Goal: Information Seeking & Learning: Learn about a topic

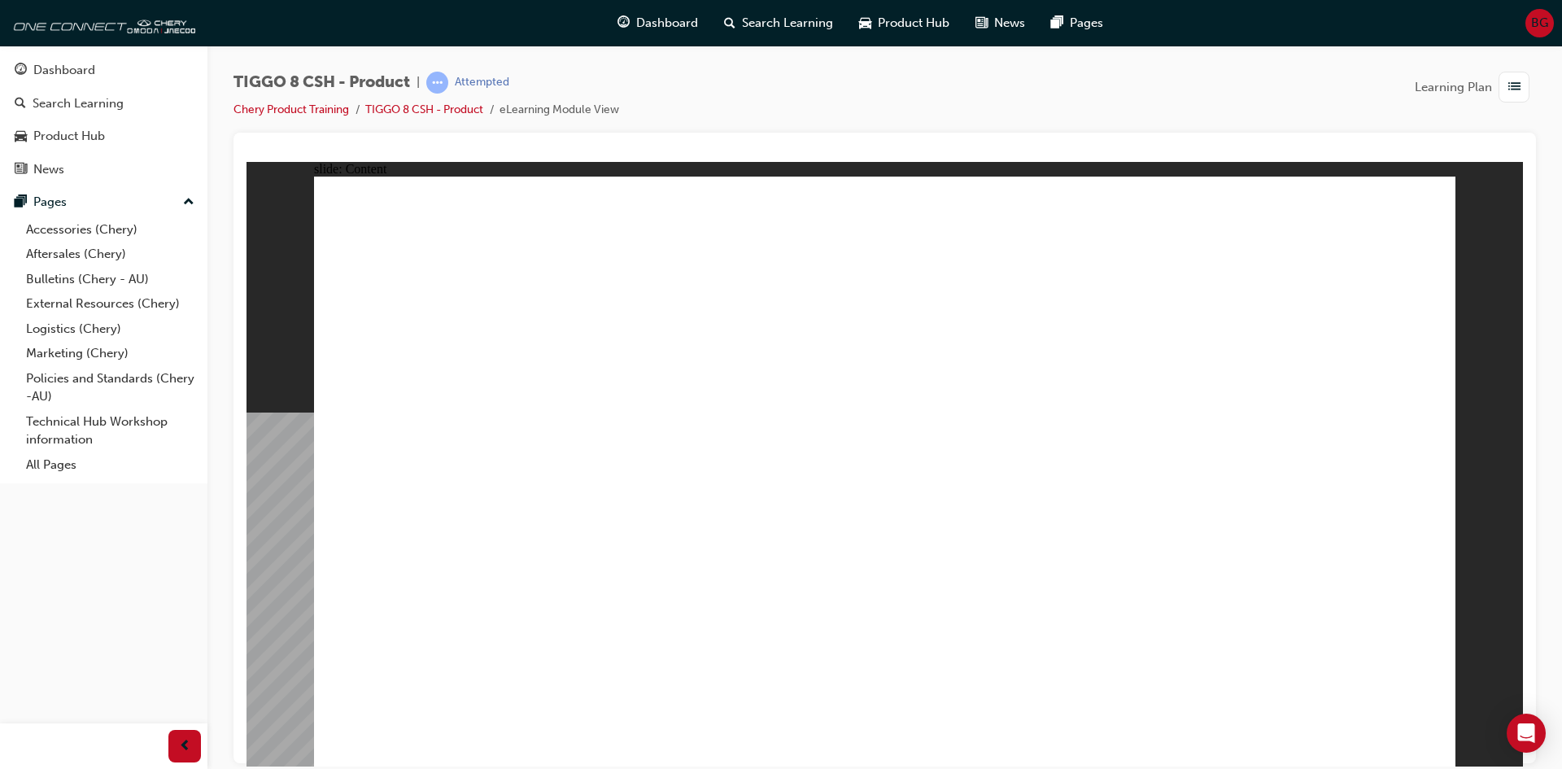
drag, startPoint x: 554, startPoint y: 599, endPoint x: 1079, endPoint y: 448, distance: 546.0
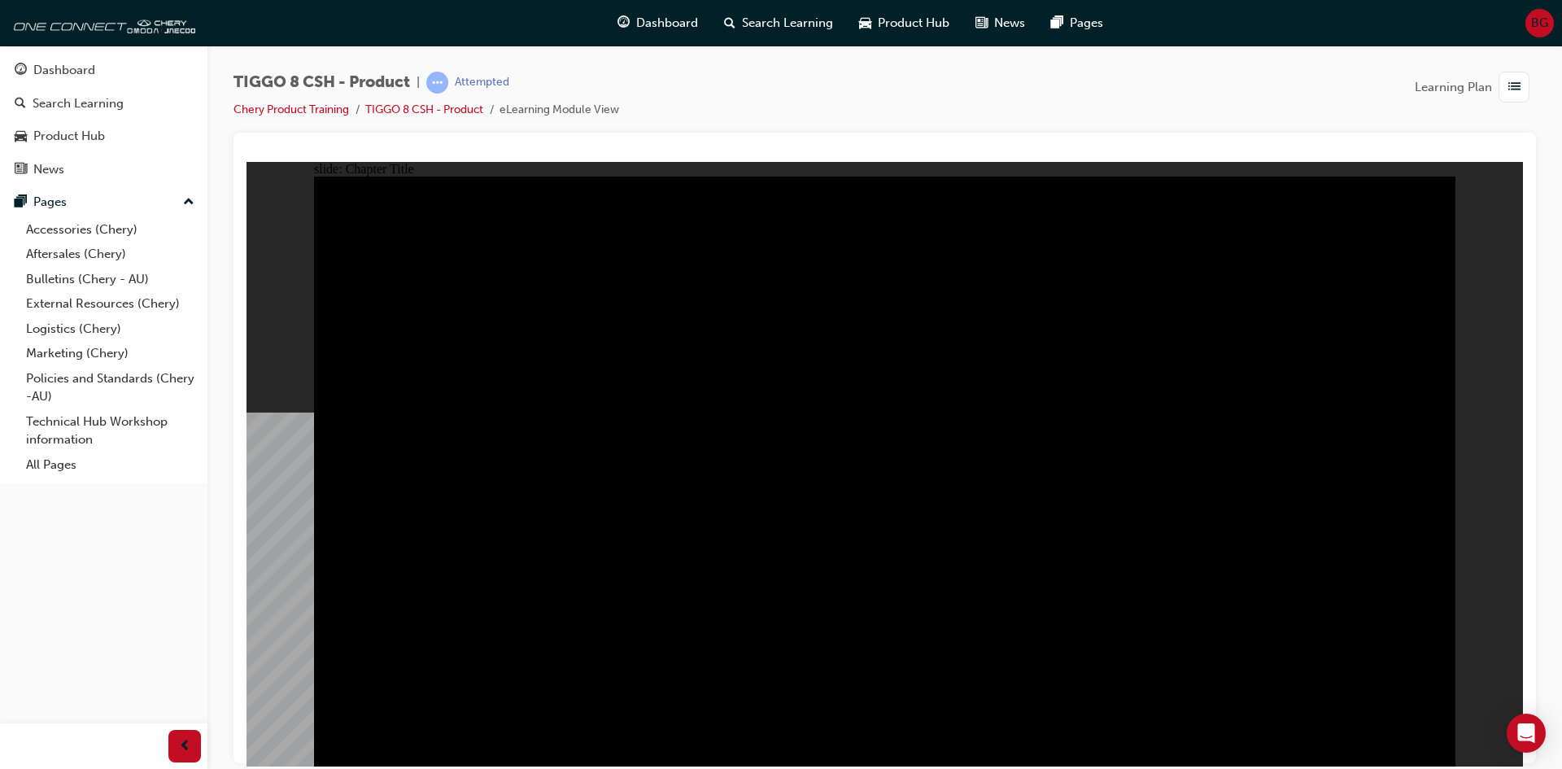
drag, startPoint x: 980, startPoint y: 473, endPoint x: 801, endPoint y: 469, distance: 179.0
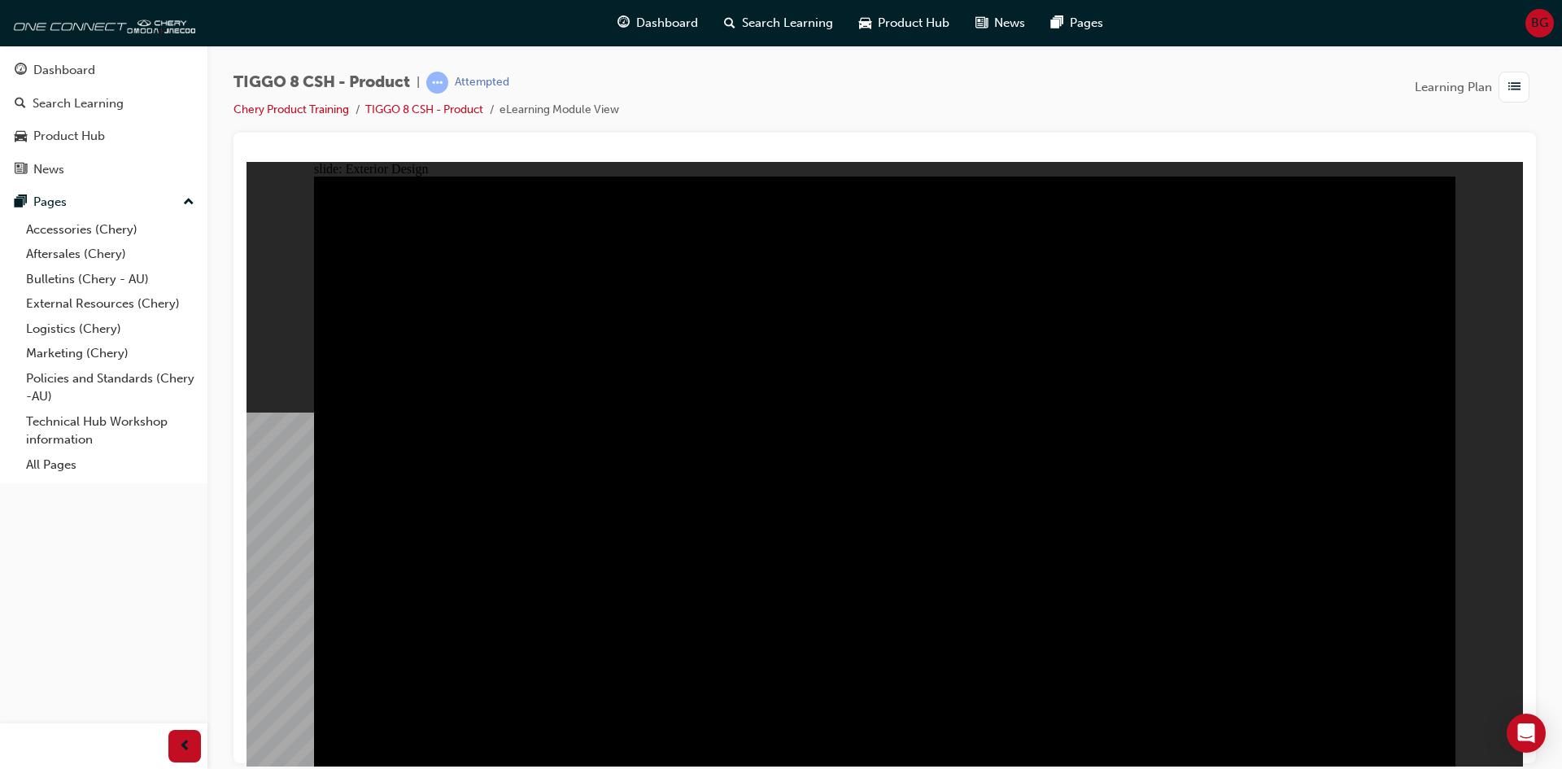
drag, startPoint x: 802, startPoint y: 476, endPoint x: 897, endPoint y: 474, distance: 94.4
drag, startPoint x: 1012, startPoint y: 424, endPoint x: 1007, endPoint y: 461, distance: 37.7
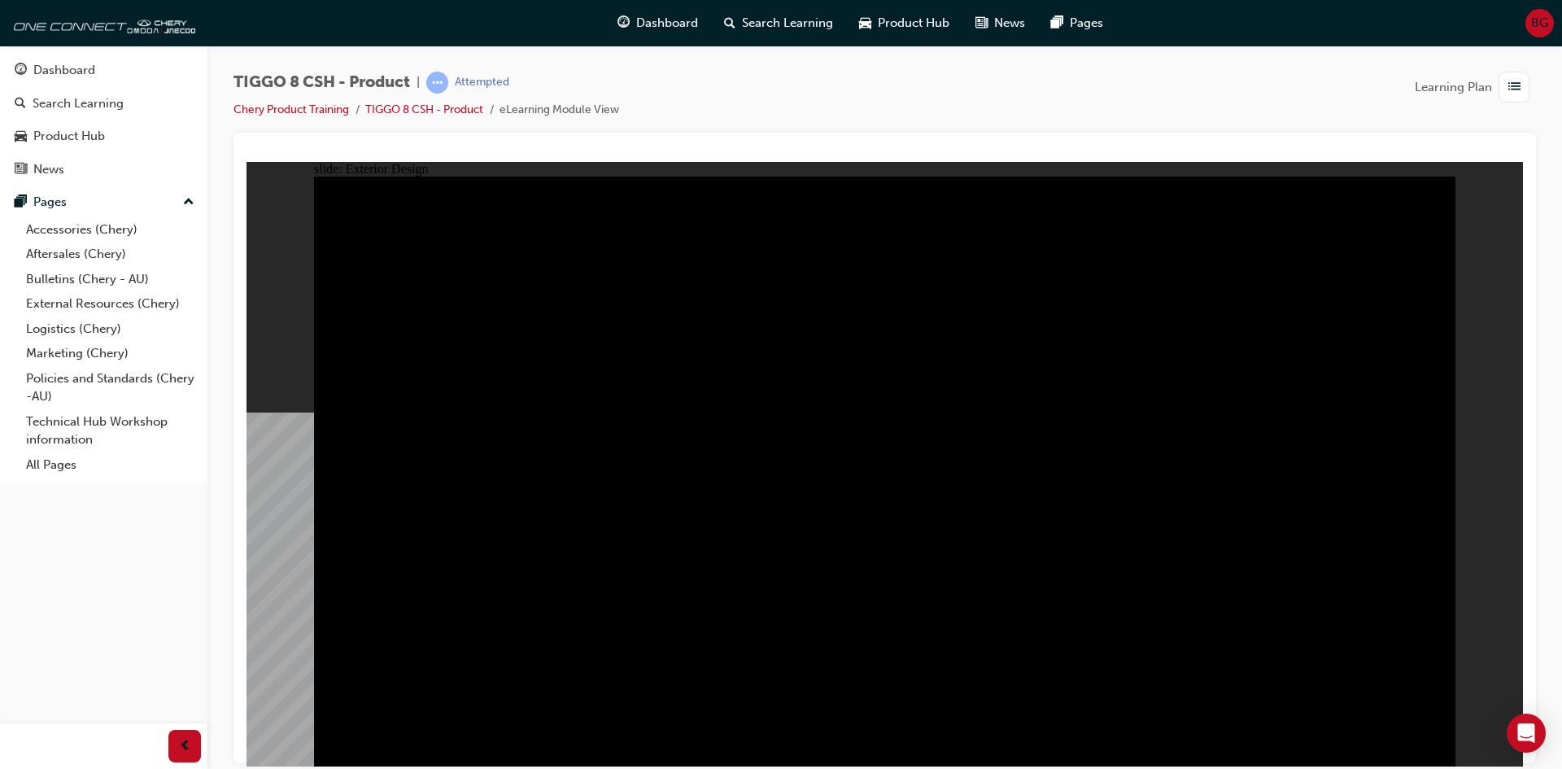
drag, startPoint x: 461, startPoint y: 241, endPoint x: 526, endPoint y: 383, distance: 156.6
drag, startPoint x: 529, startPoint y: 621, endPoint x: 1109, endPoint y: 558, distance: 583.5
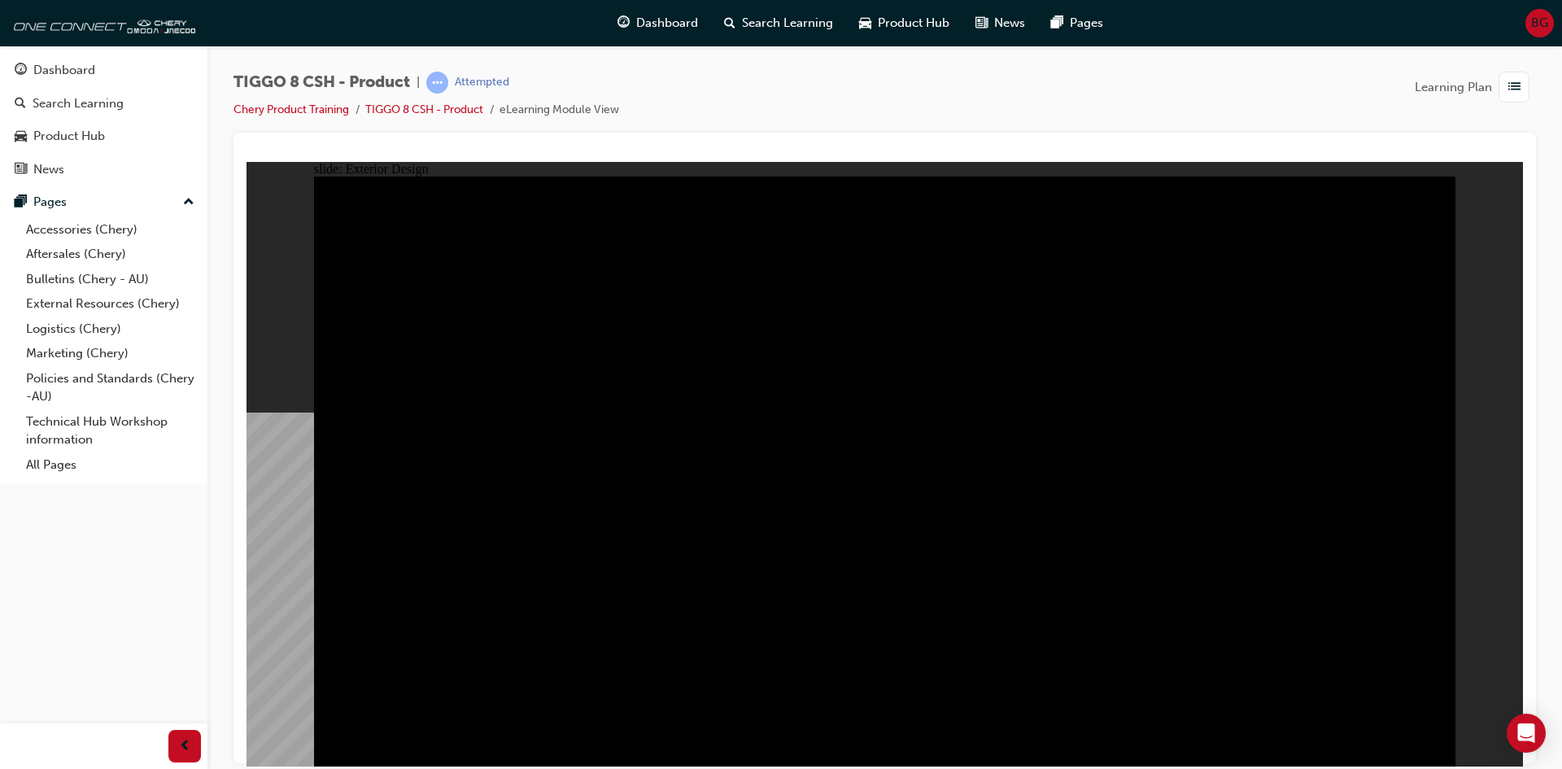
drag, startPoint x: 1109, startPoint y: 558, endPoint x: 1064, endPoint y: 575, distance: 47.9
drag, startPoint x: 1358, startPoint y: 732, endPoint x: 1127, endPoint y: 711, distance: 232.0
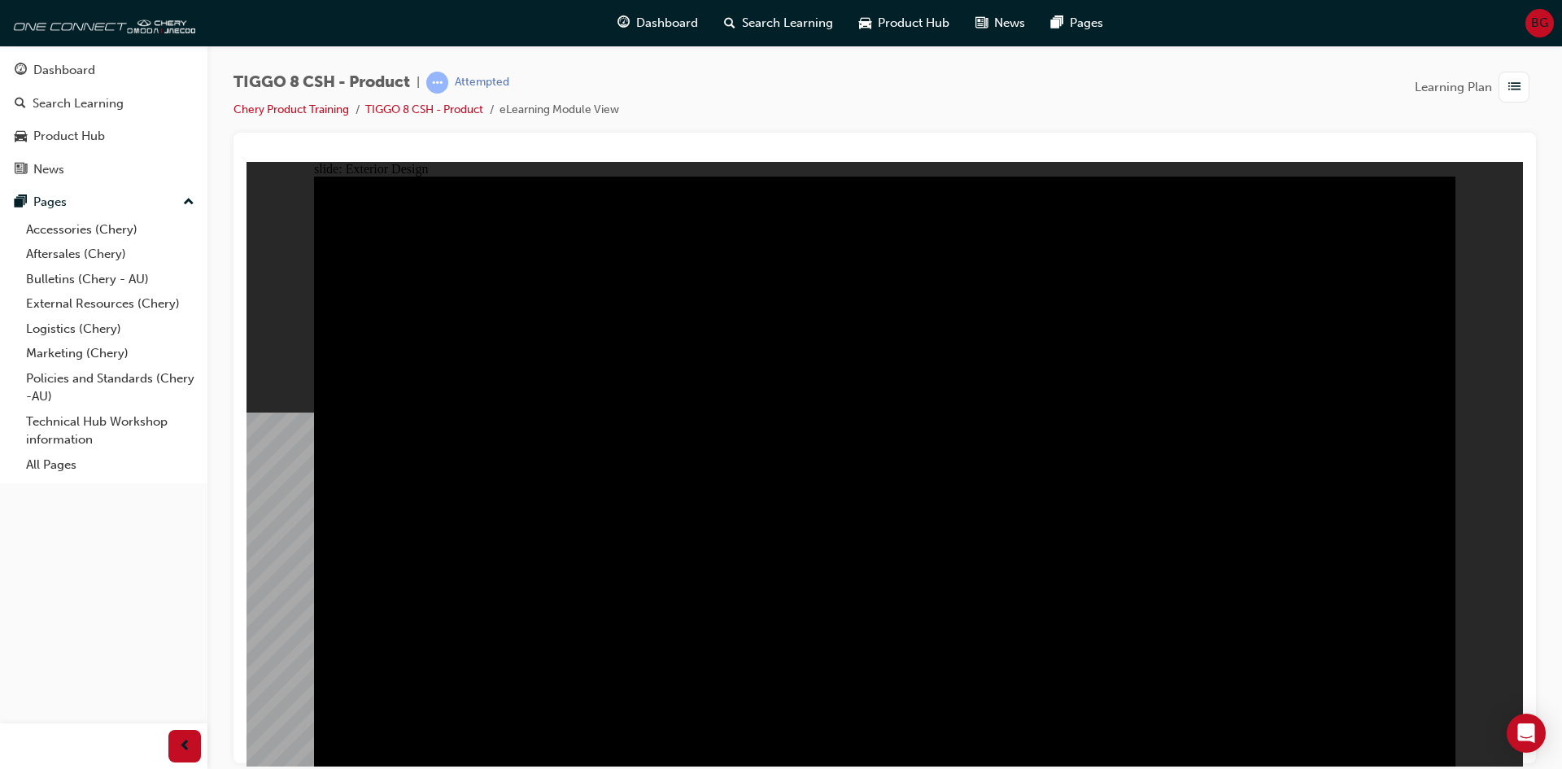
drag, startPoint x: 858, startPoint y: 593, endPoint x: 987, endPoint y: 569, distance: 131.7
drag, startPoint x: 1201, startPoint y: 438, endPoint x: 460, endPoint y: 460, distance: 741.6
drag, startPoint x: 622, startPoint y: 503, endPoint x: 903, endPoint y: 538, distance: 283.7
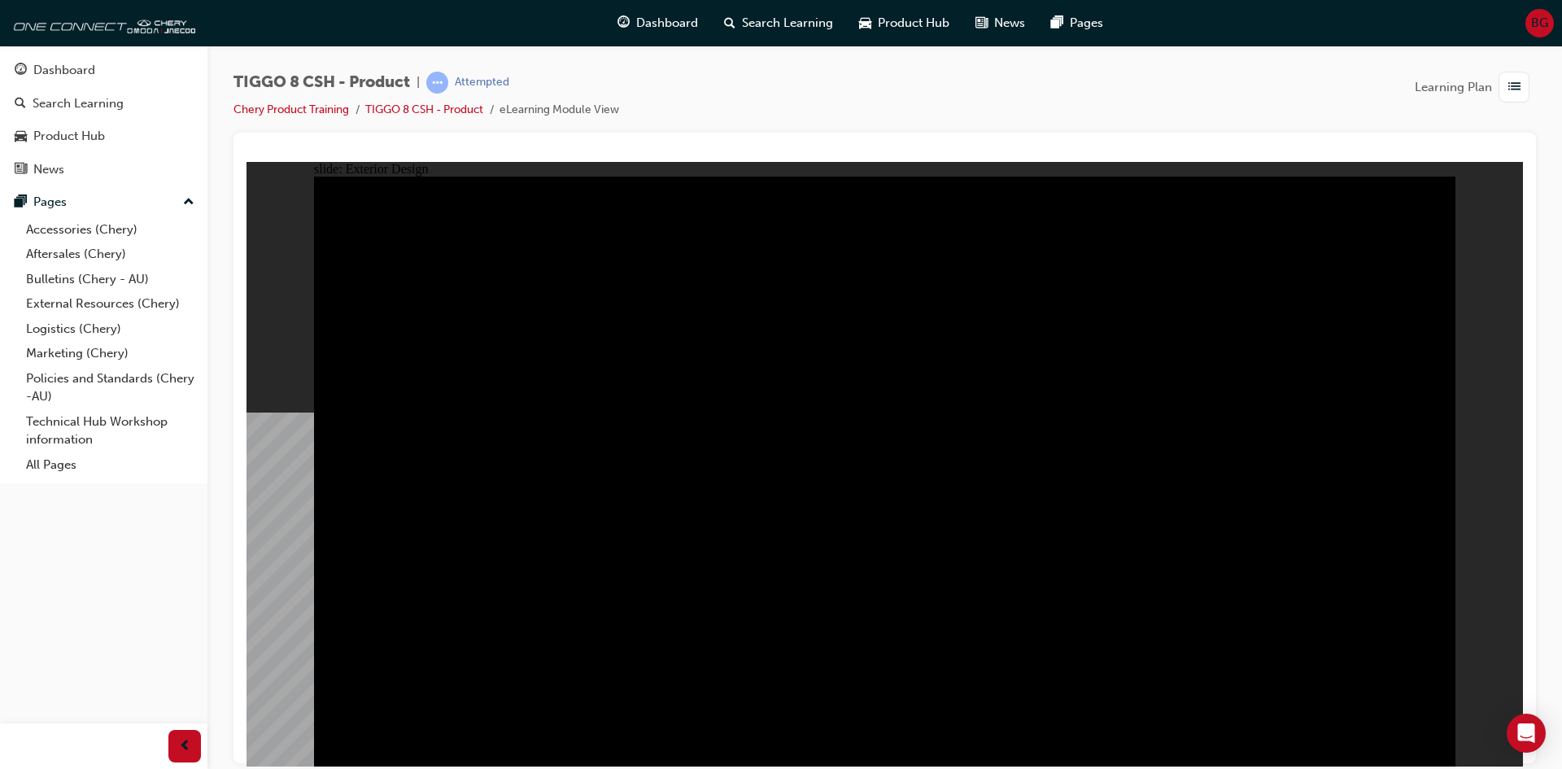
drag, startPoint x: 447, startPoint y: 496, endPoint x: 448, endPoint y: 512, distance: 15.5
drag, startPoint x: 448, startPoint y: 512, endPoint x: 476, endPoint y: 515, distance: 27.9
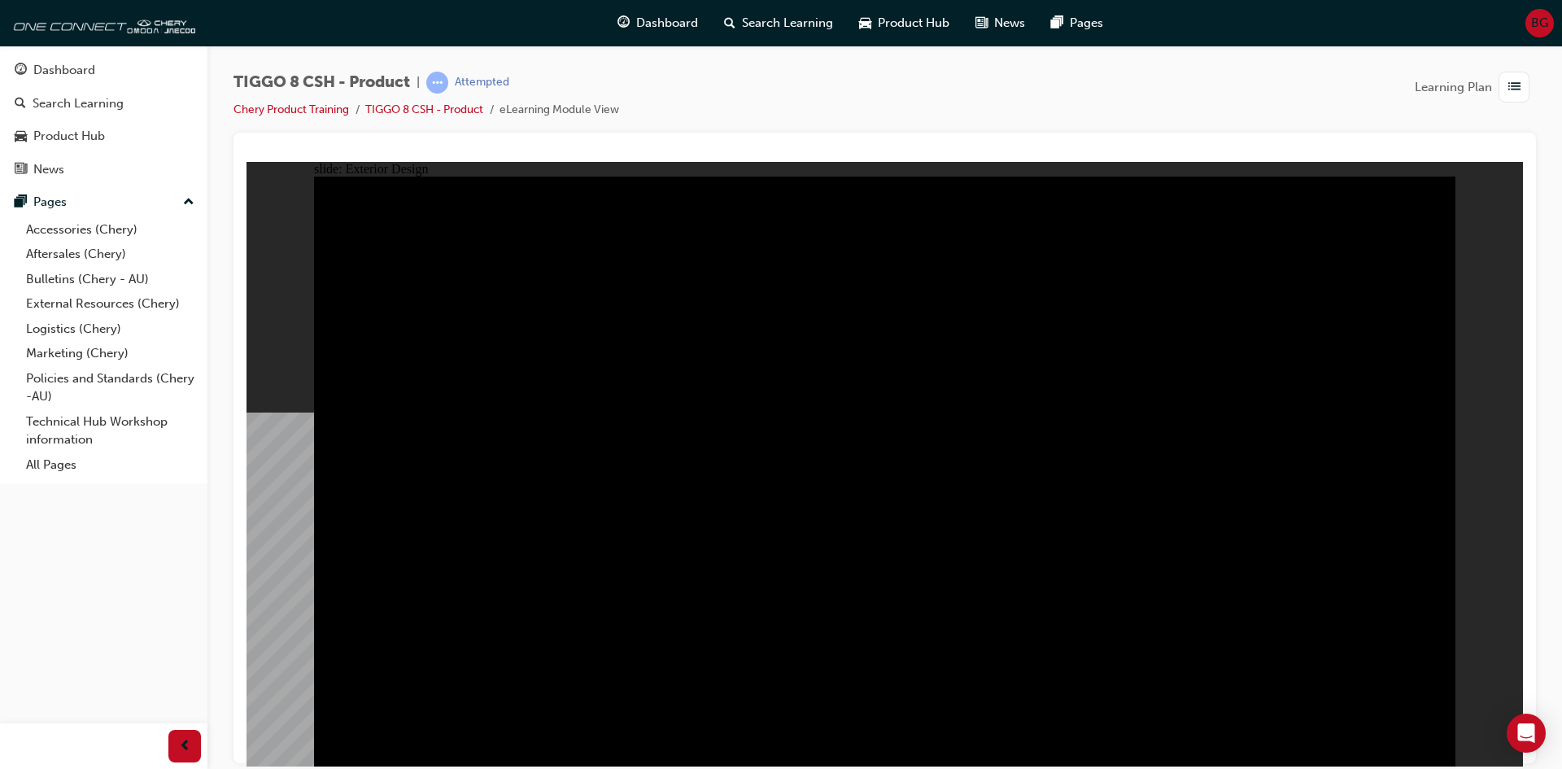
drag, startPoint x: 488, startPoint y: 511, endPoint x: 771, endPoint y: 404, distance: 302.5
type input "22.45"
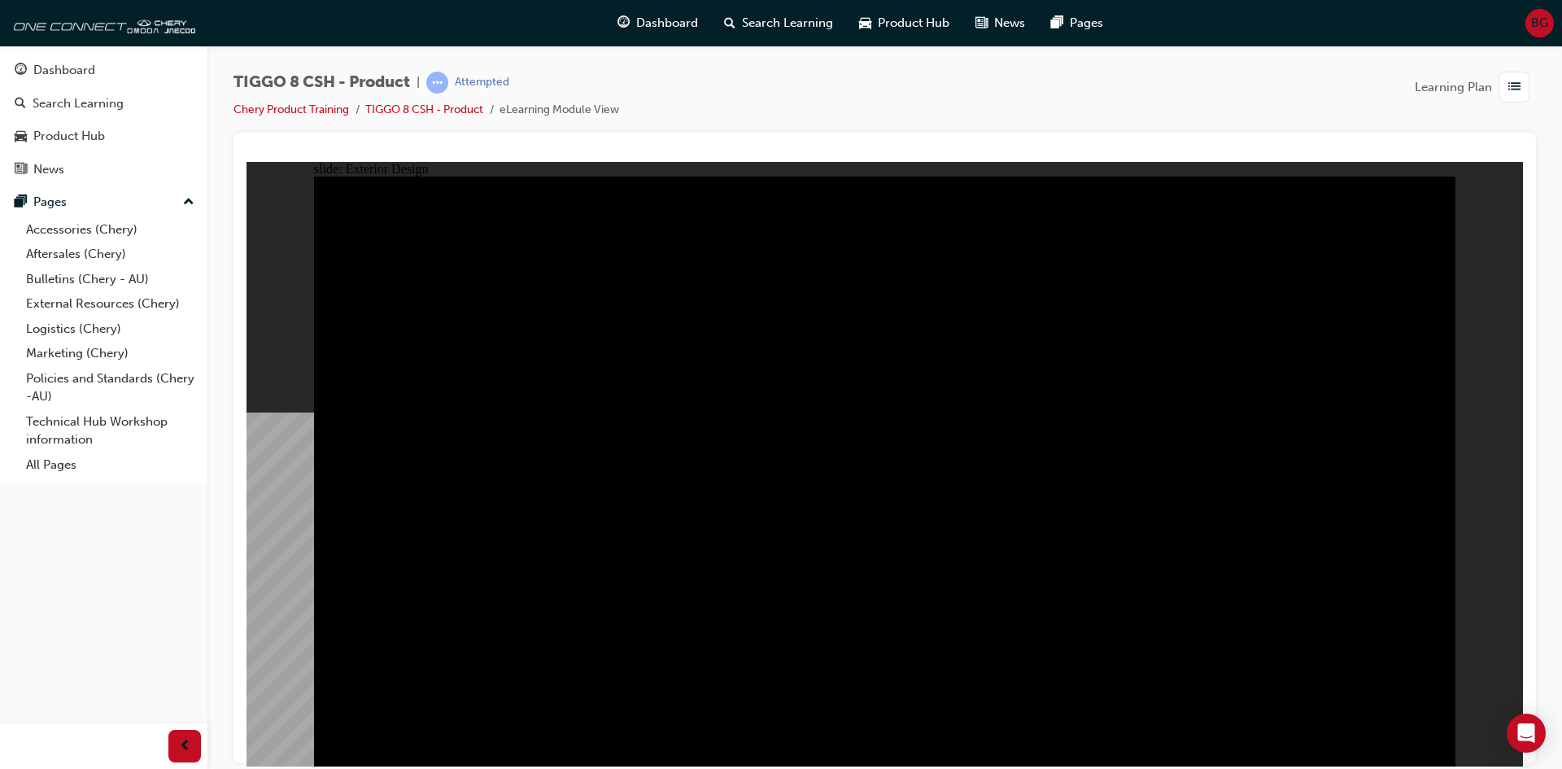
drag, startPoint x: 389, startPoint y: 261, endPoint x: 1181, endPoint y: 189, distance: 795.0
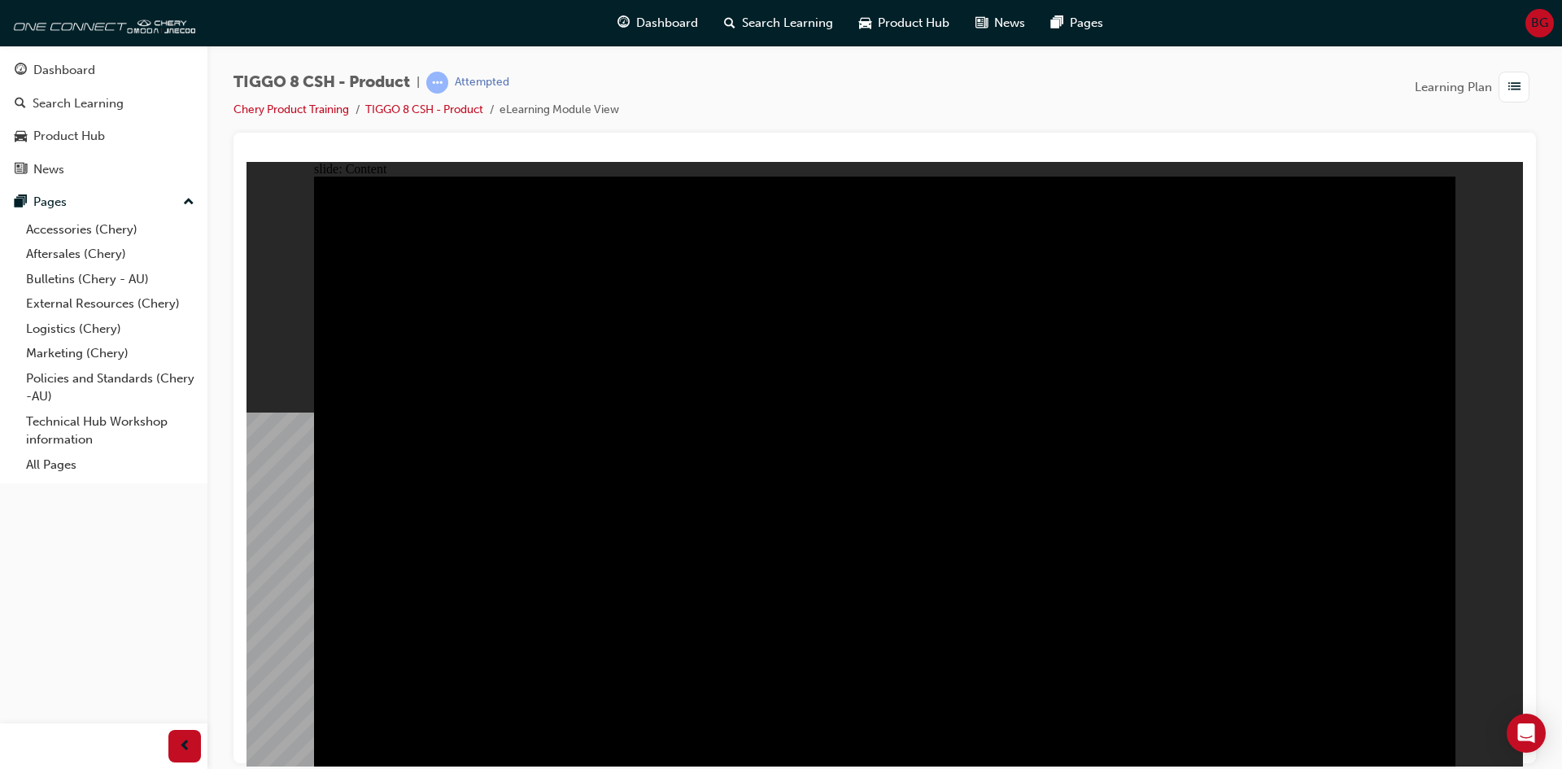
click at [610, 514] on span "Group 1 EXTERIOR DESIGN INTERIOR DESIGN DRIVETRAIN TECHNOLOGY SAFETY Click the …" at bounding box center [885, 478] width 1142 height 605
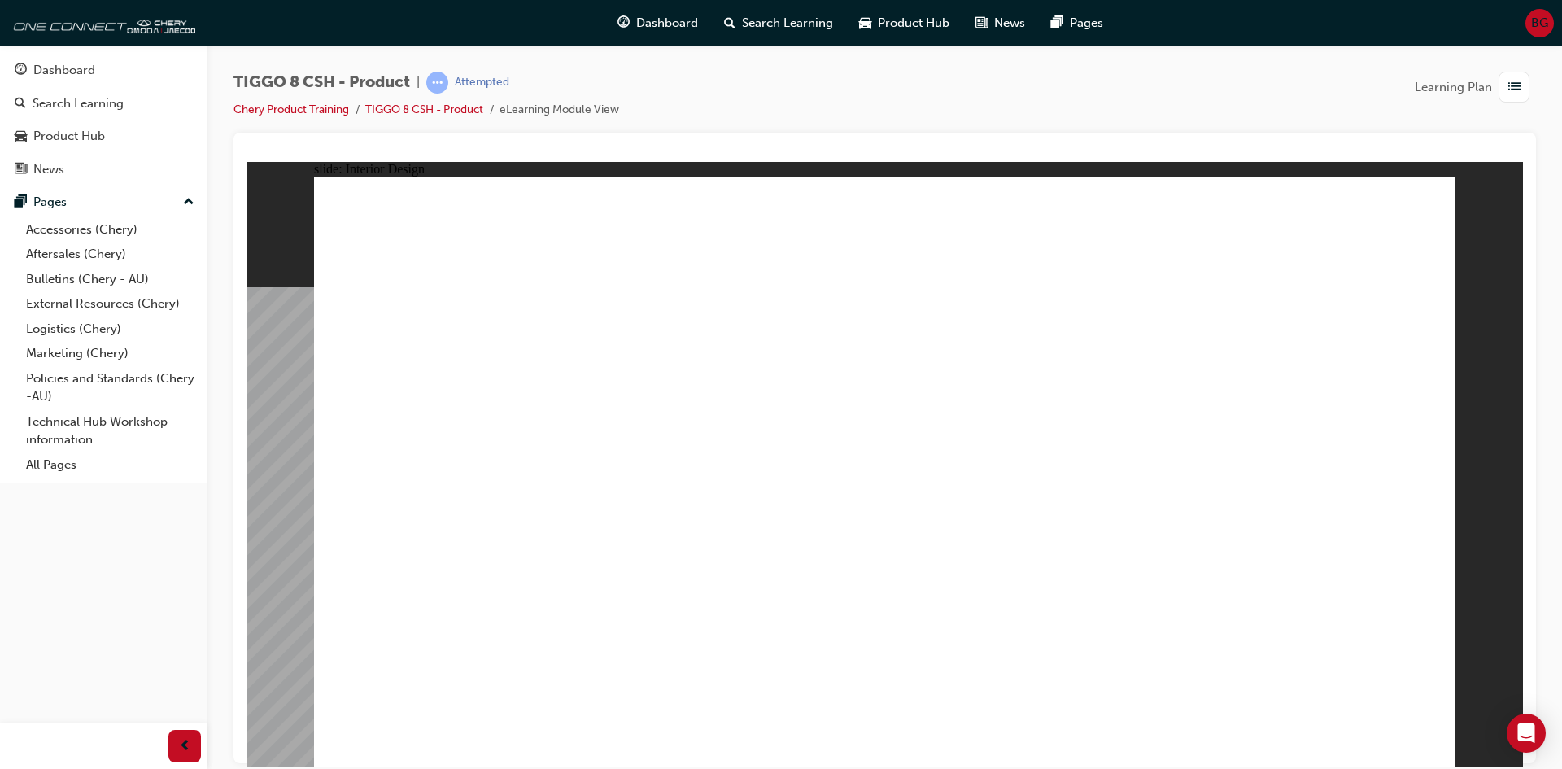
drag, startPoint x: 1270, startPoint y: 422, endPoint x: 1059, endPoint y: 425, distance: 211.6
drag, startPoint x: 1016, startPoint y: 431, endPoint x: 902, endPoint y: 437, distance: 114.1
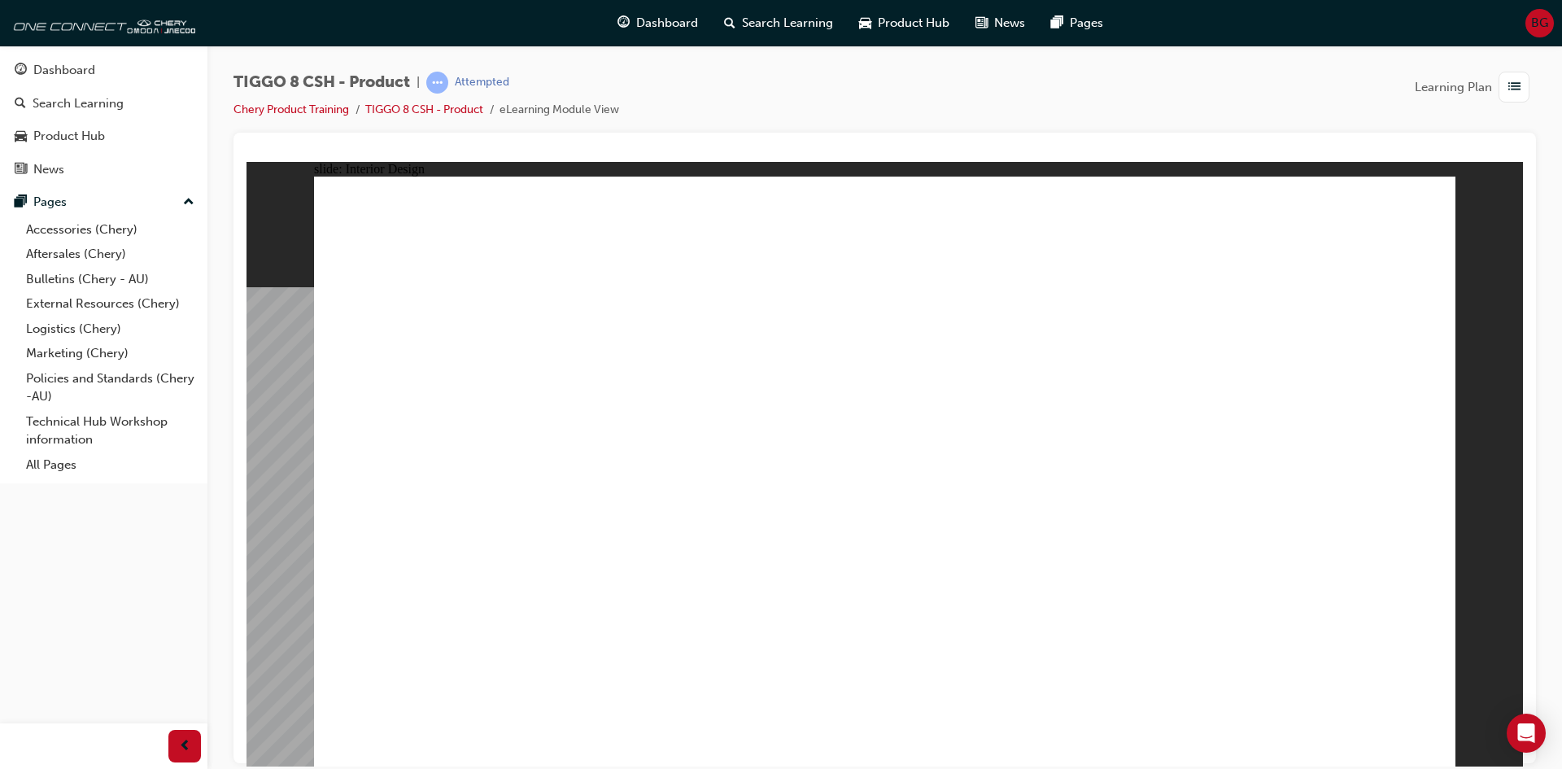
drag, startPoint x: 887, startPoint y: 468, endPoint x: 898, endPoint y: 476, distance: 14.0
drag, startPoint x: 955, startPoint y: 487, endPoint x: 1076, endPoint y: 478, distance: 121.6
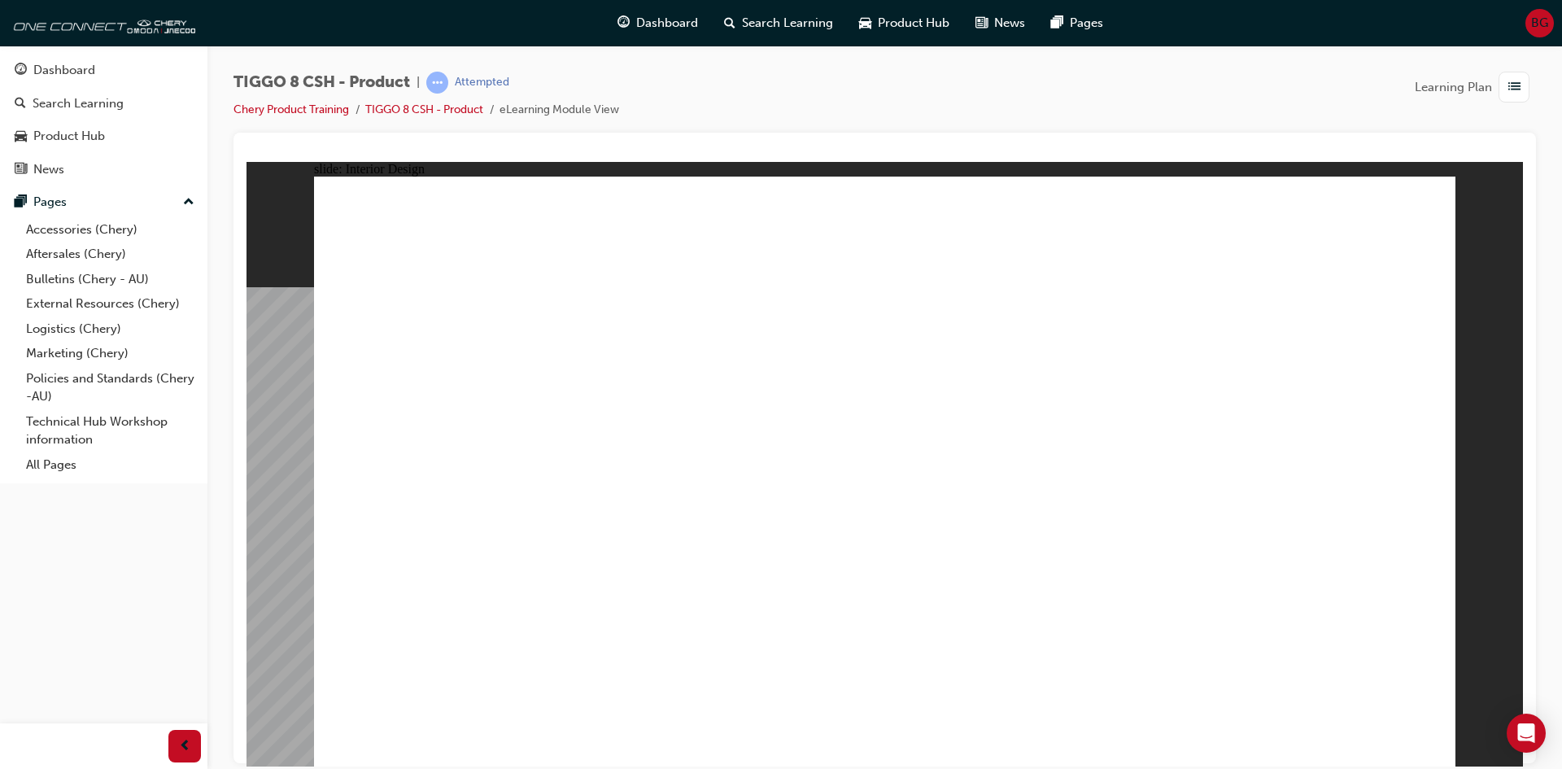
drag, startPoint x: 1073, startPoint y: 477, endPoint x: 966, endPoint y: 474, distance: 107.4
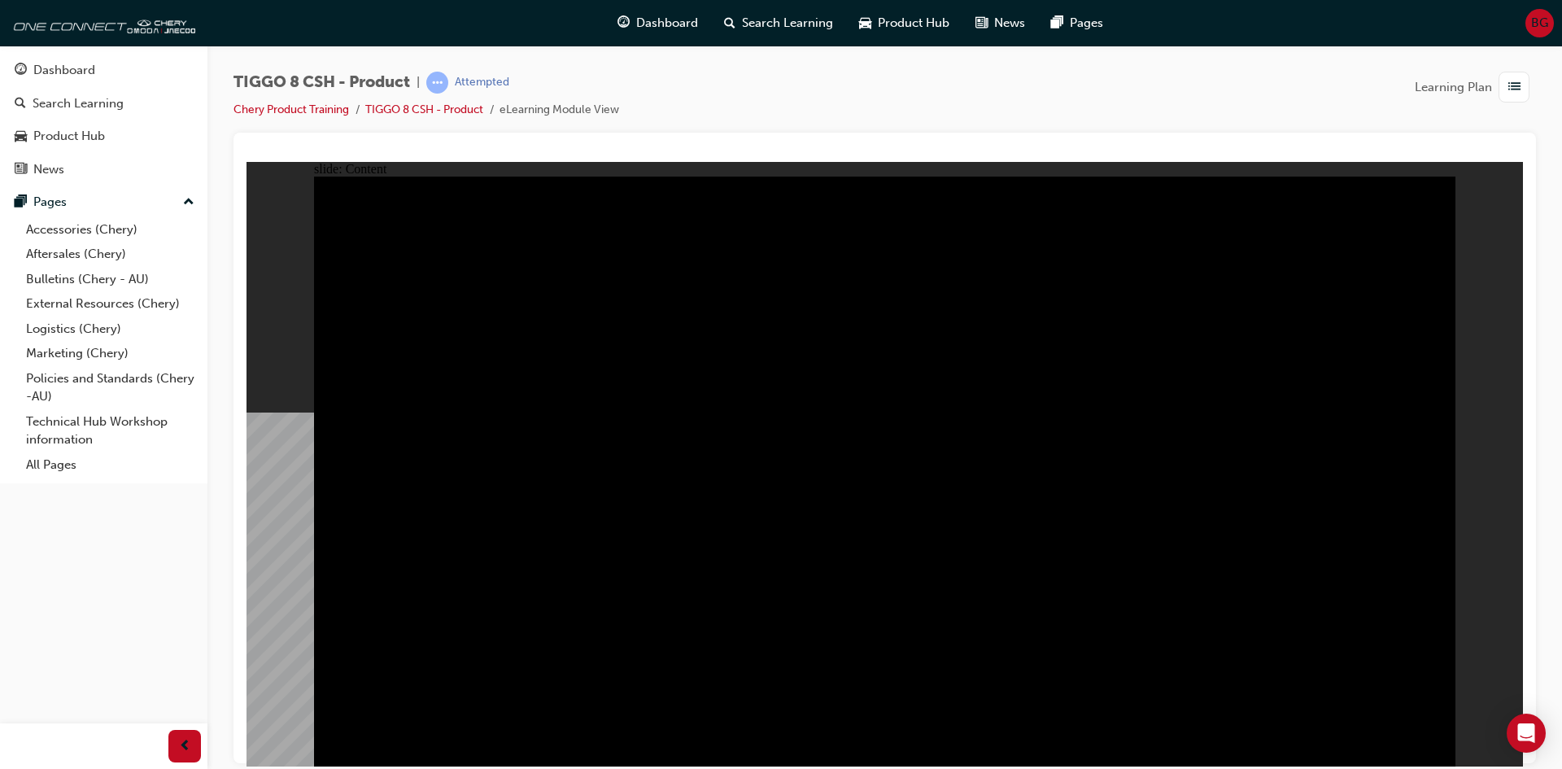
drag, startPoint x: 654, startPoint y: 441, endPoint x: 693, endPoint y: 399, distance: 57.6
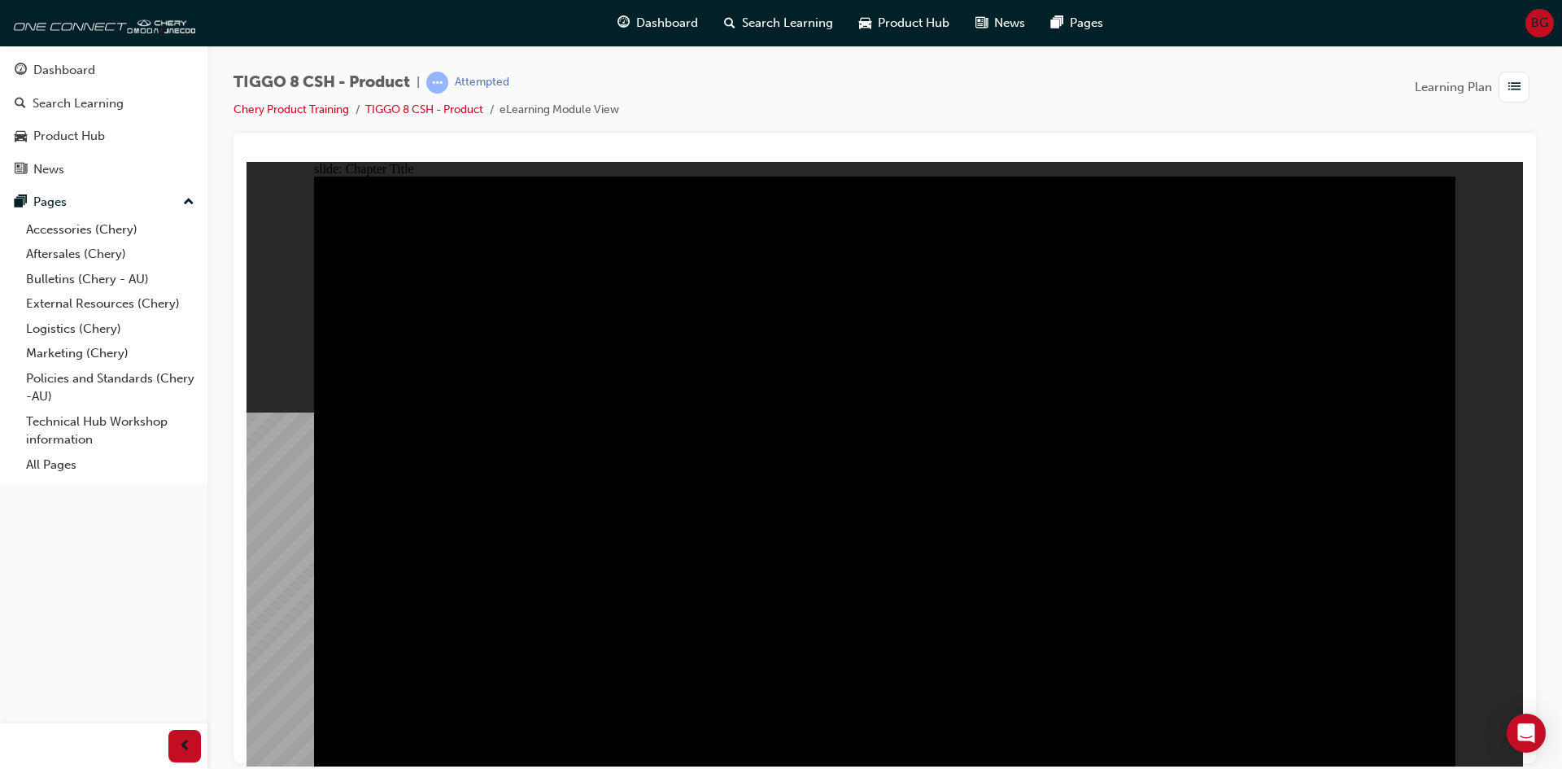
radio input "true"
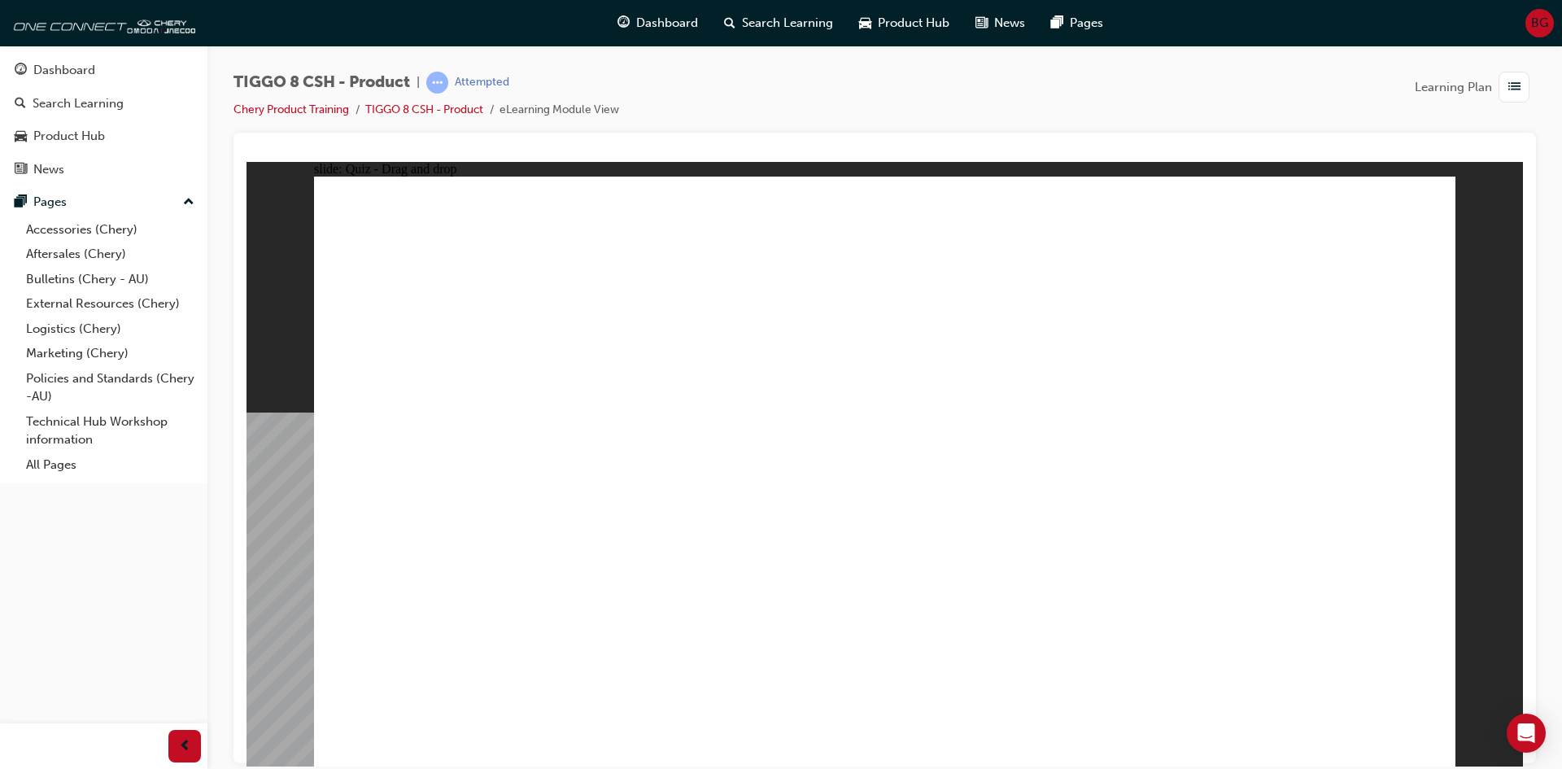
drag, startPoint x: 879, startPoint y: 242, endPoint x: 679, endPoint y: 510, distance: 334.2
drag, startPoint x: 1291, startPoint y: 489, endPoint x: 1328, endPoint y: 500, distance: 38.3
drag, startPoint x: 975, startPoint y: 329, endPoint x: 901, endPoint y: 503, distance: 189.2
drag, startPoint x: 1088, startPoint y: 244, endPoint x: 1102, endPoint y: 506, distance: 262.4
drag, startPoint x: 849, startPoint y: 437, endPoint x: 404, endPoint y: 499, distance: 449.3
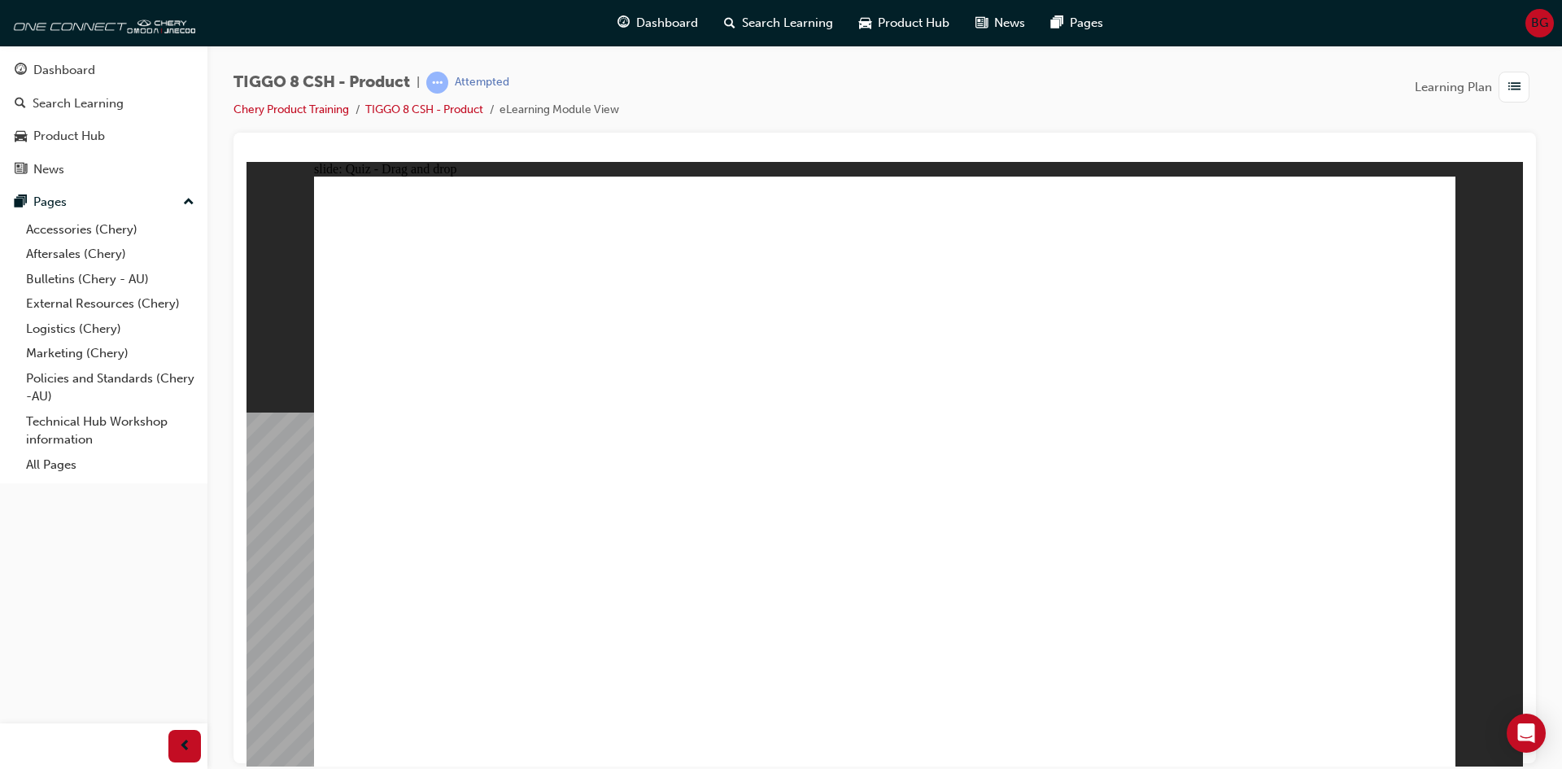
checkbox input "true"
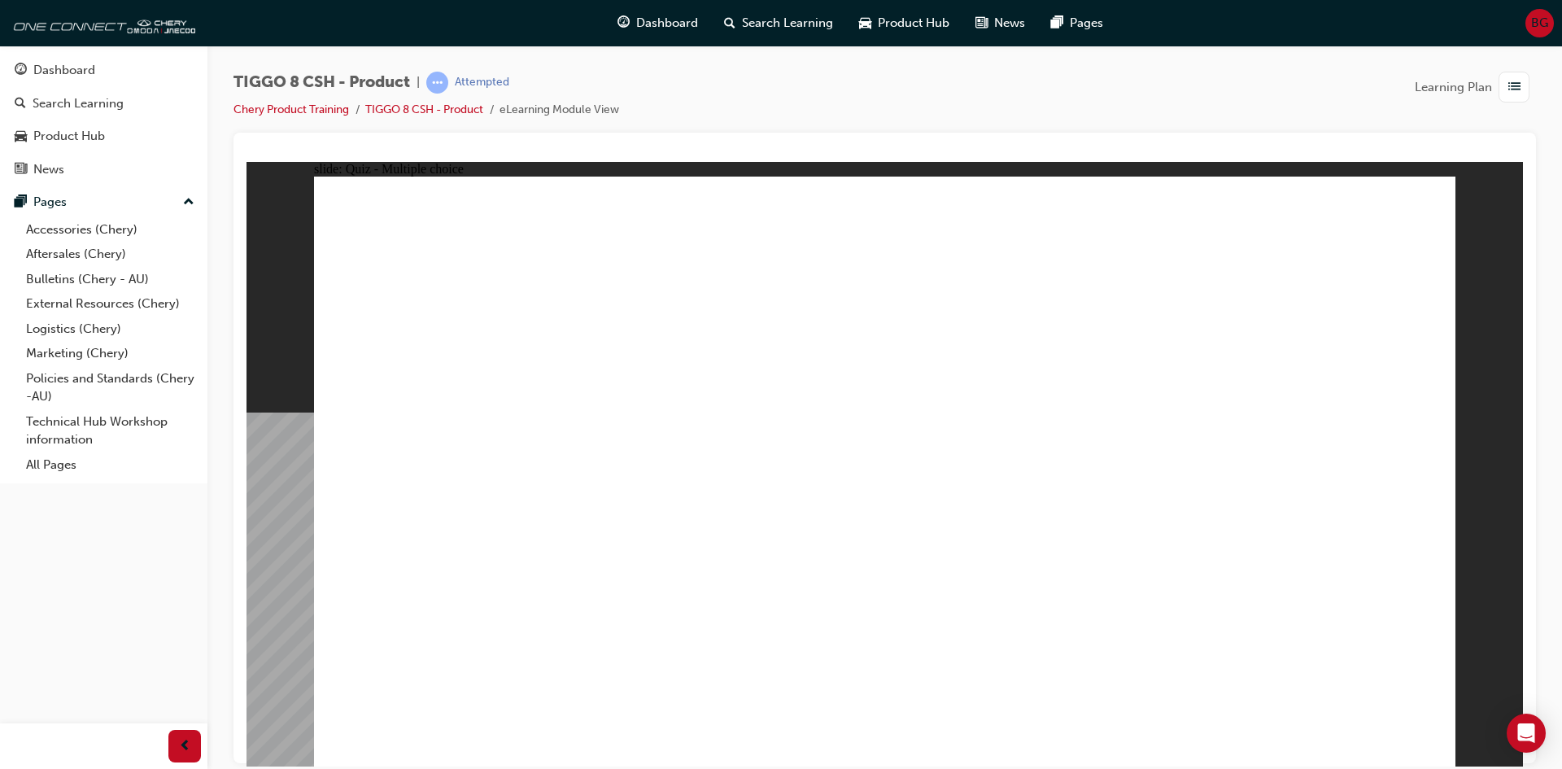
radio input "true"
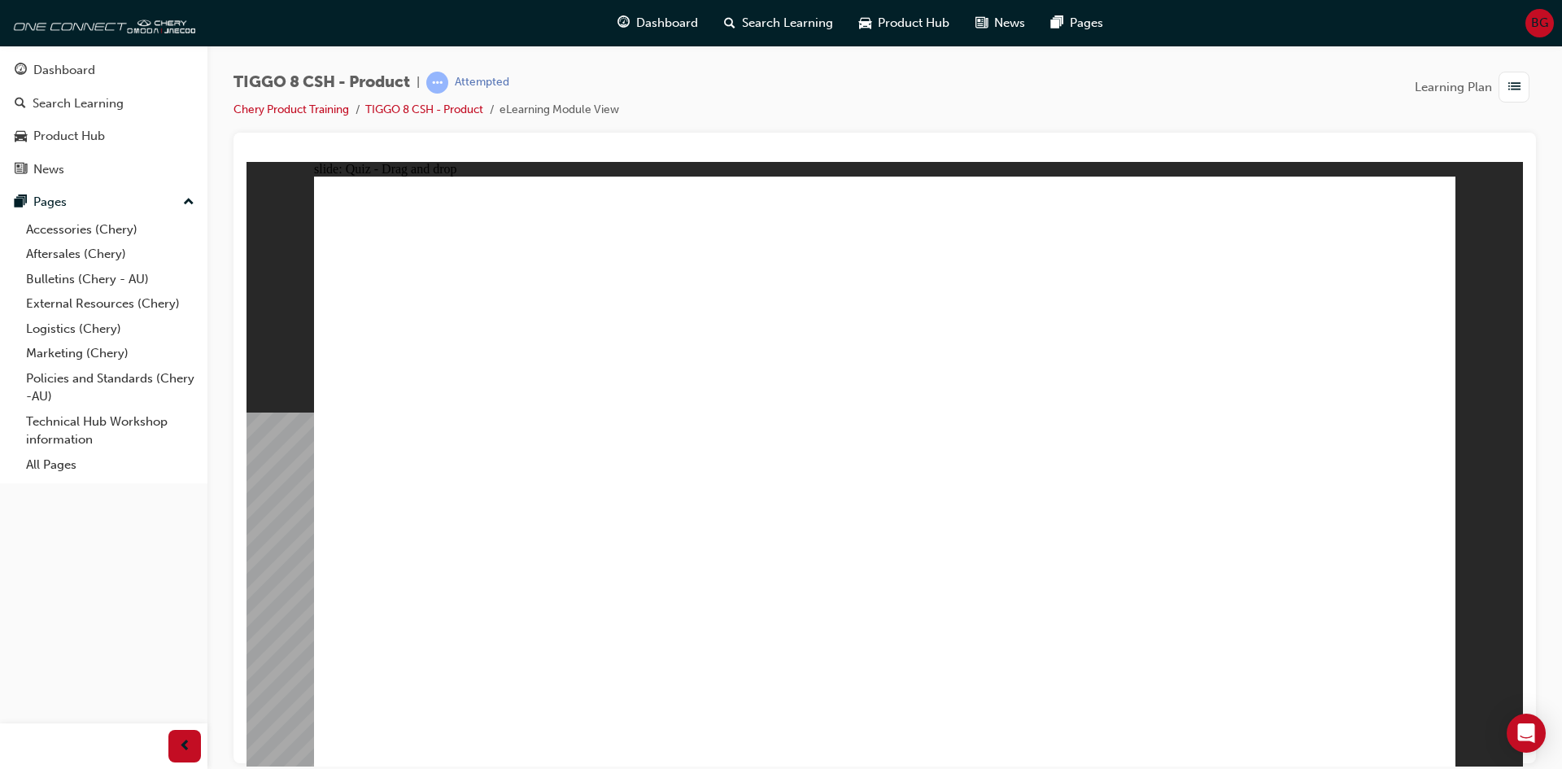
drag, startPoint x: 906, startPoint y: 243, endPoint x: 911, endPoint y: 545, distance: 301.9
drag, startPoint x: 896, startPoint y: 282, endPoint x: 960, endPoint y: 612, distance: 336.5
drag, startPoint x: 1080, startPoint y: 244, endPoint x: 1008, endPoint y: 636, distance: 398.7
drag, startPoint x: 1261, startPoint y: 240, endPoint x: 1048, endPoint y: 585, distance: 405.5
drag, startPoint x: 1169, startPoint y: 280, endPoint x: 1073, endPoint y: 599, distance: 333.1
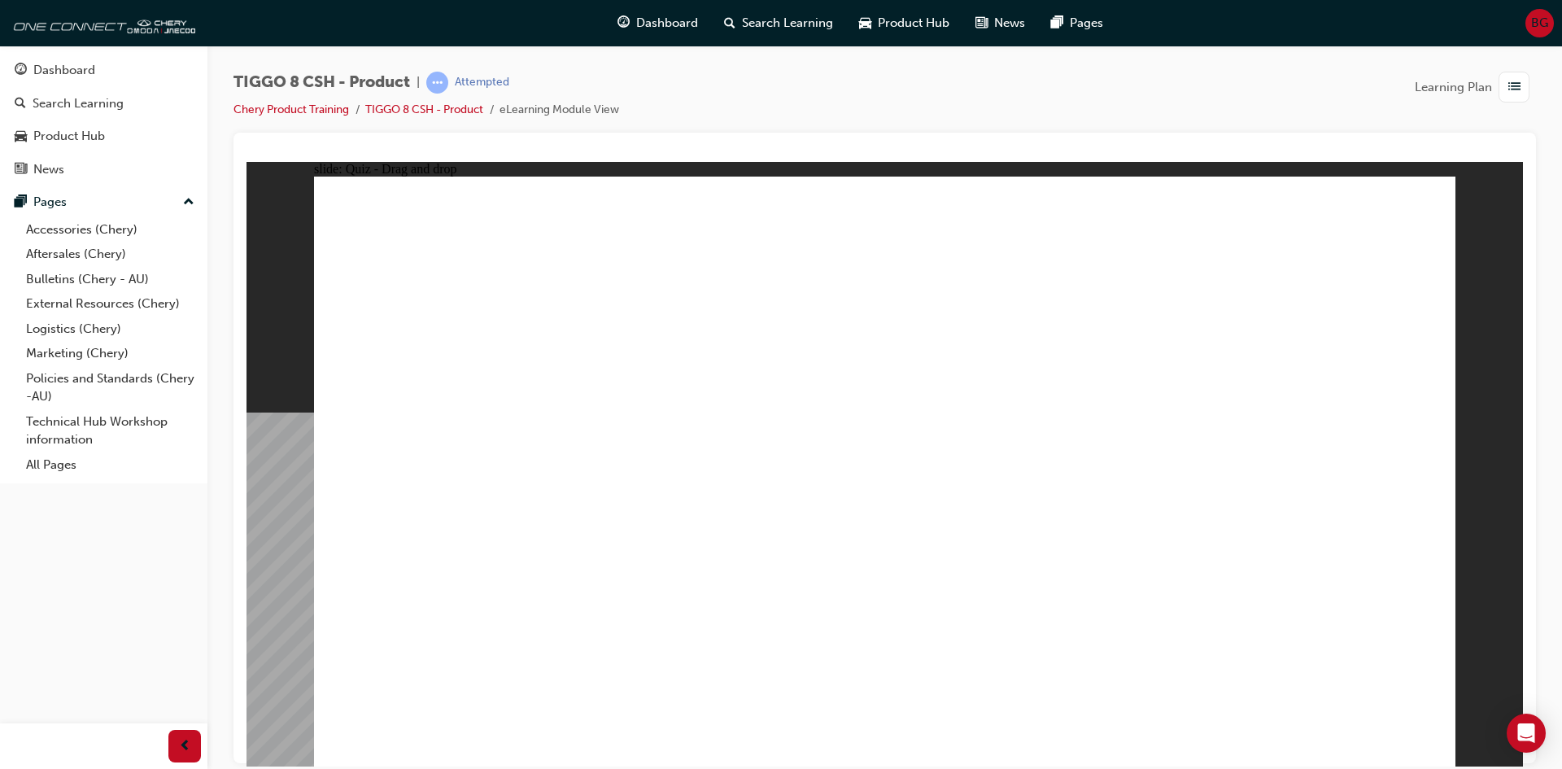
drag, startPoint x: 1246, startPoint y: 295, endPoint x: 1029, endPoint y: 570, distance: 351.1
drag, startPoint x: 1117, startPoint y: 327, endPoint x: 1169, endPoint y: 649, distance: 326.4
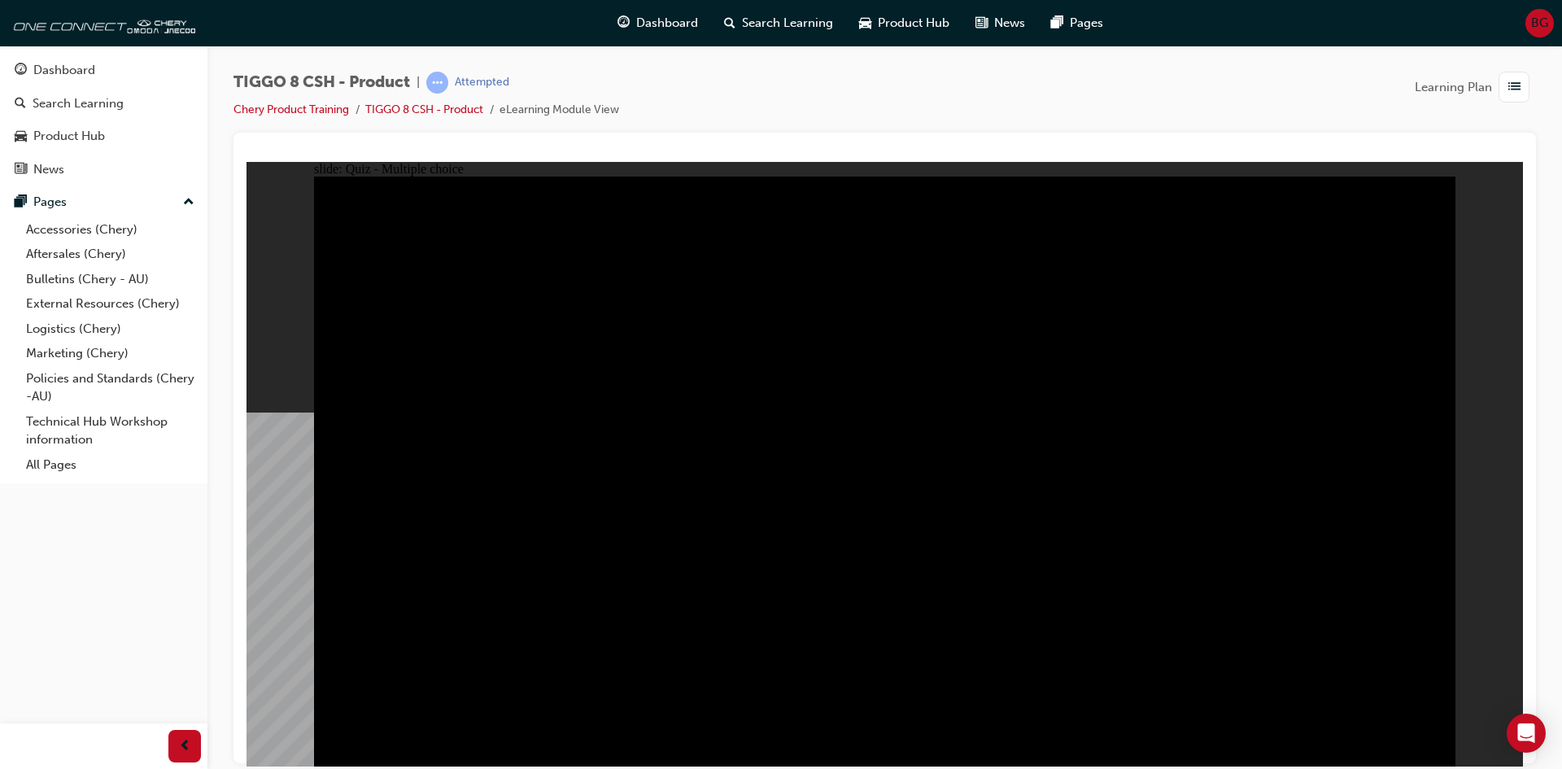
radio input "true"
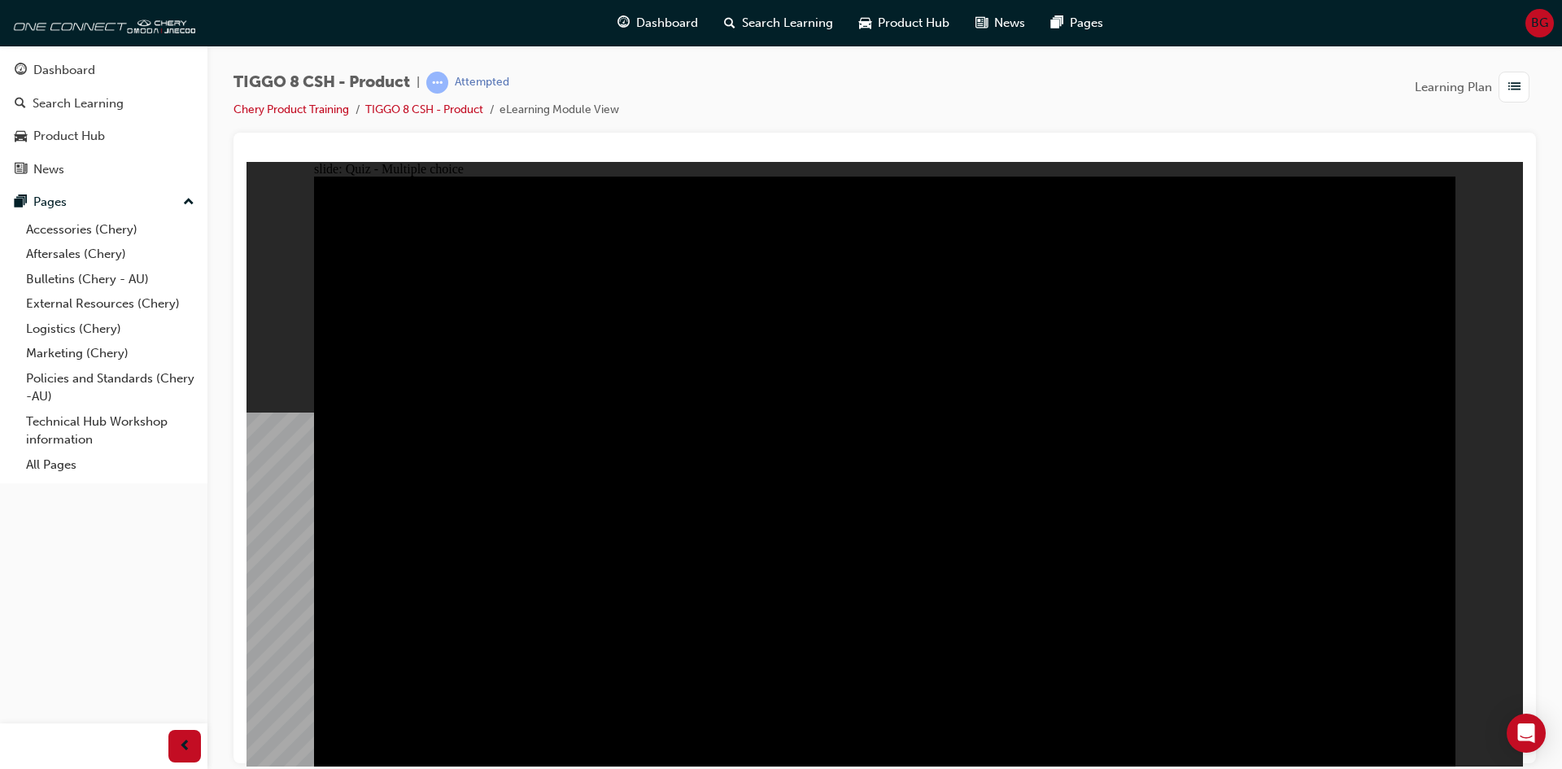
radio input "true"
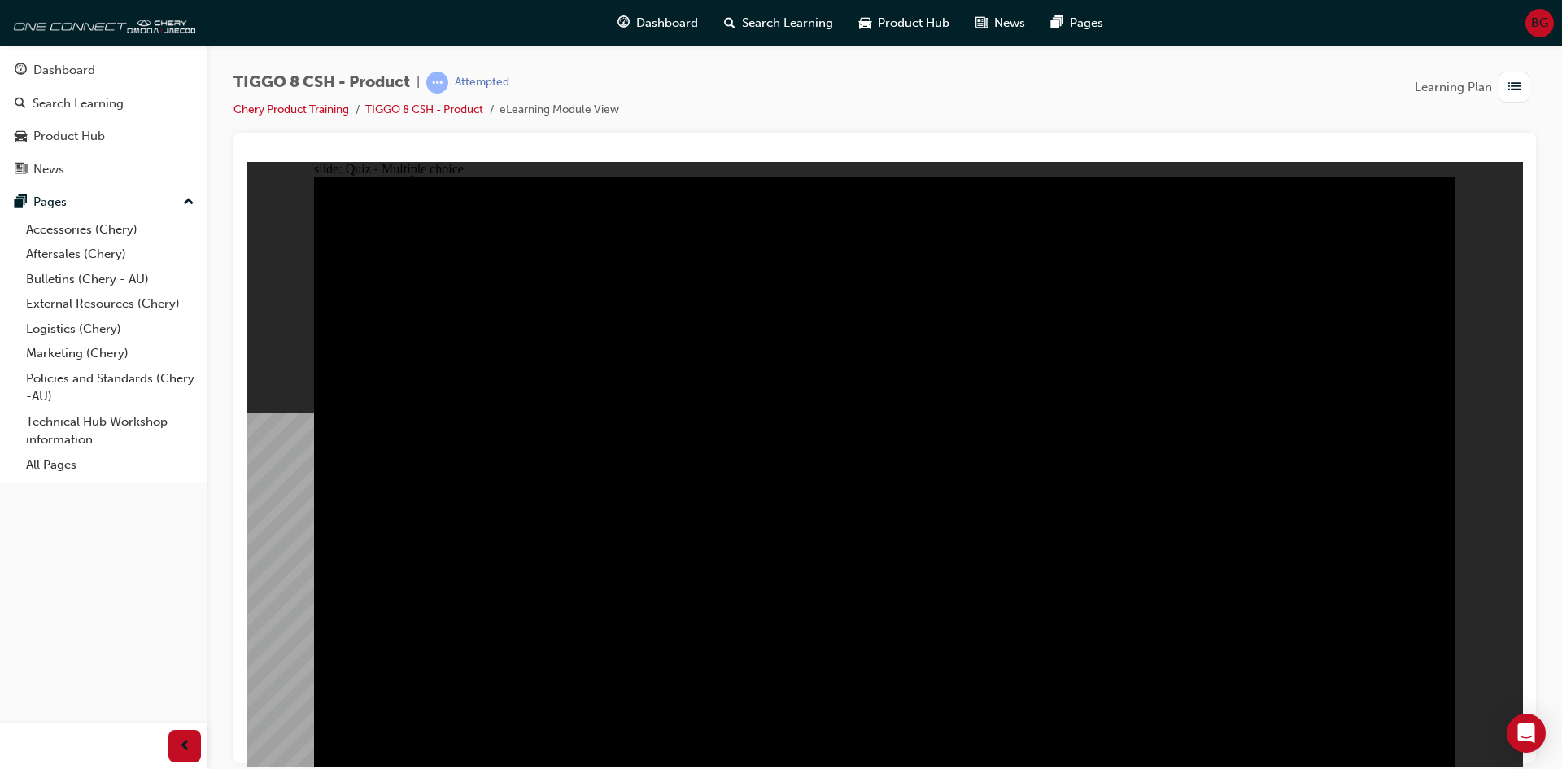
checkbox input "true"
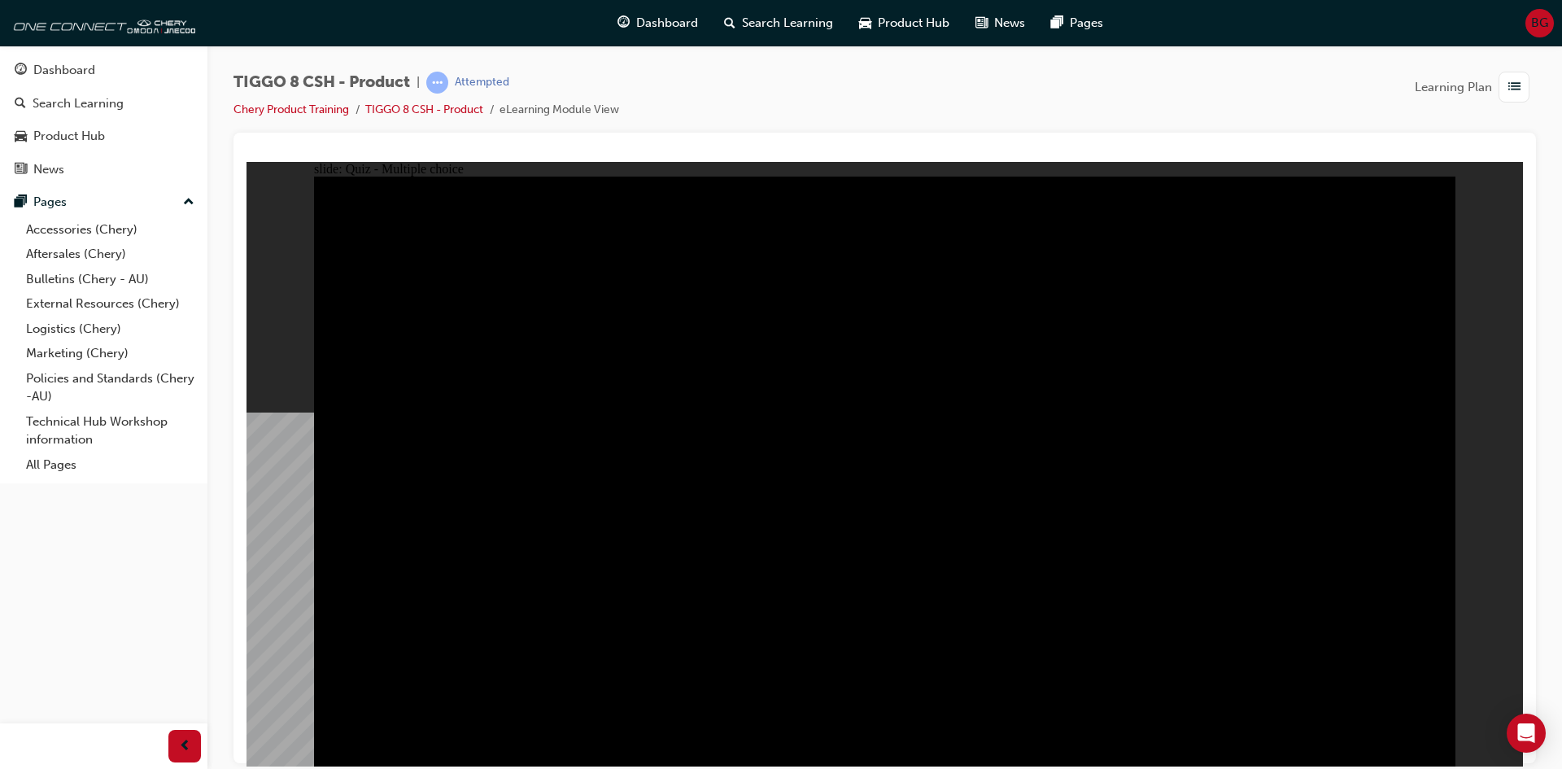
checkbox input "true"
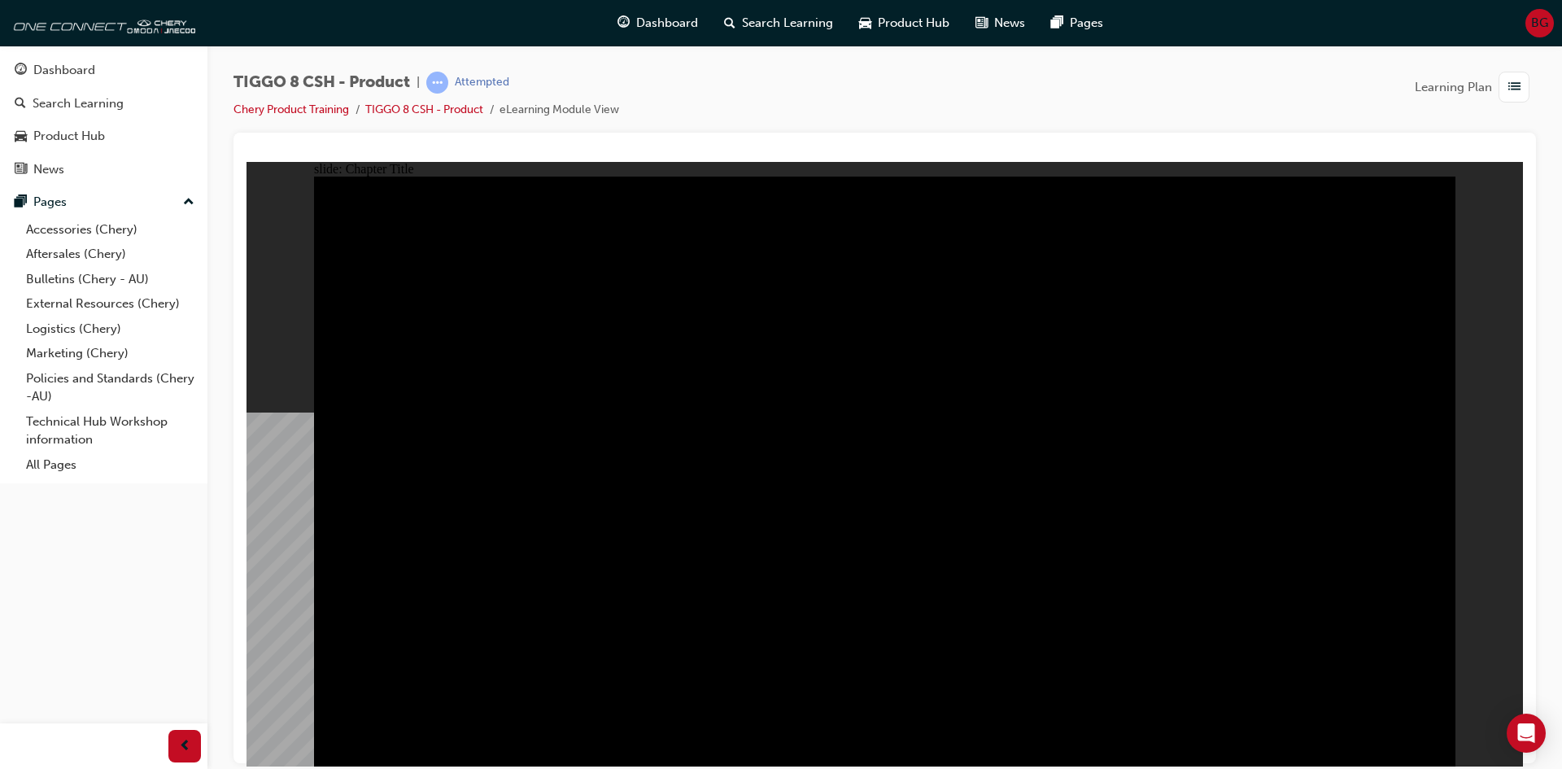
drag, startPoint x: 1429, startPoint y: 753, endPoint x: 1421, endPoint y: 740, distance: 15.4
radio input "true"
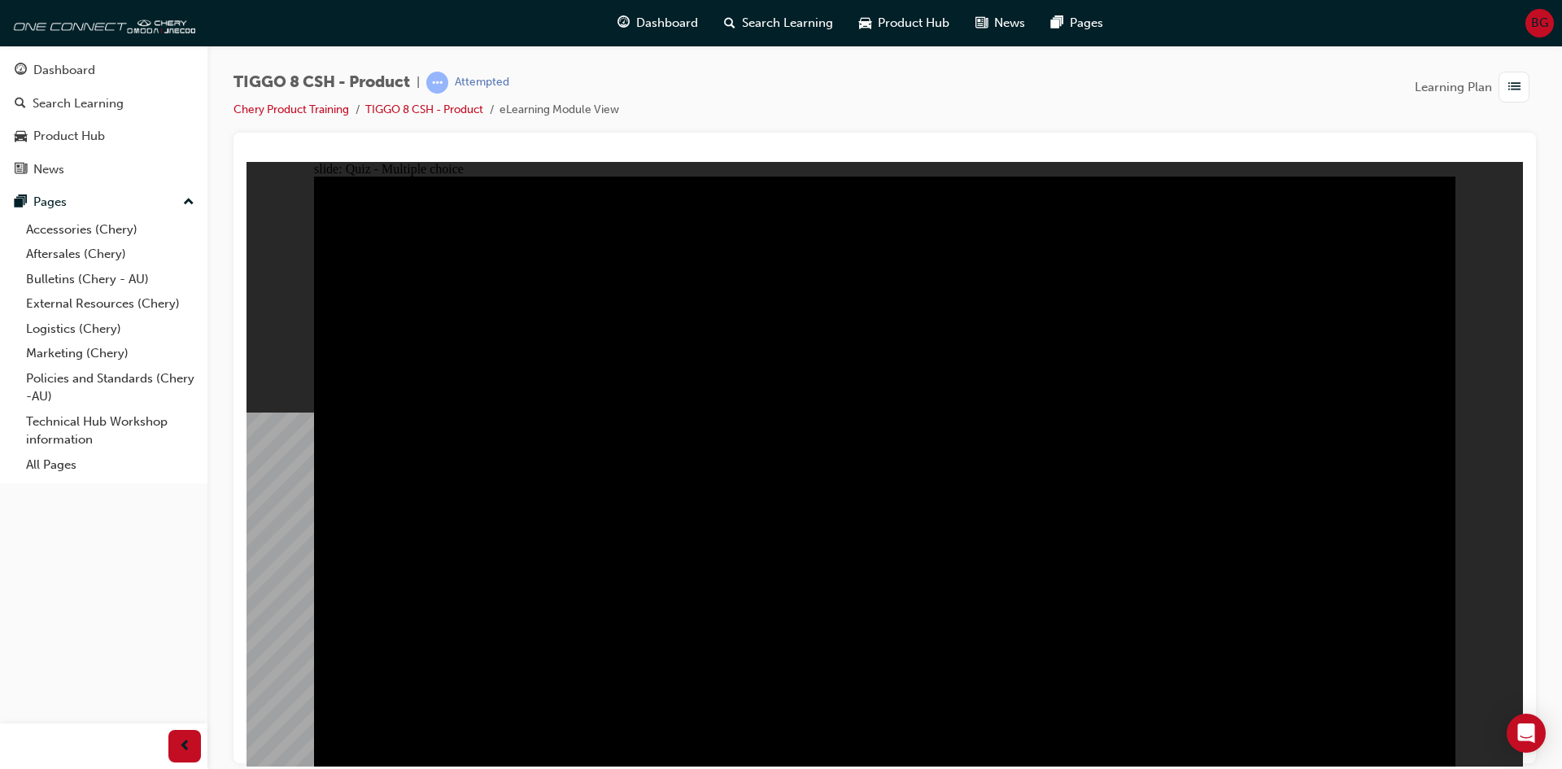
click at [1111, 514] on icon "Open Intercom Messenger" at bounding box center [1526, 733] width 19 height 21
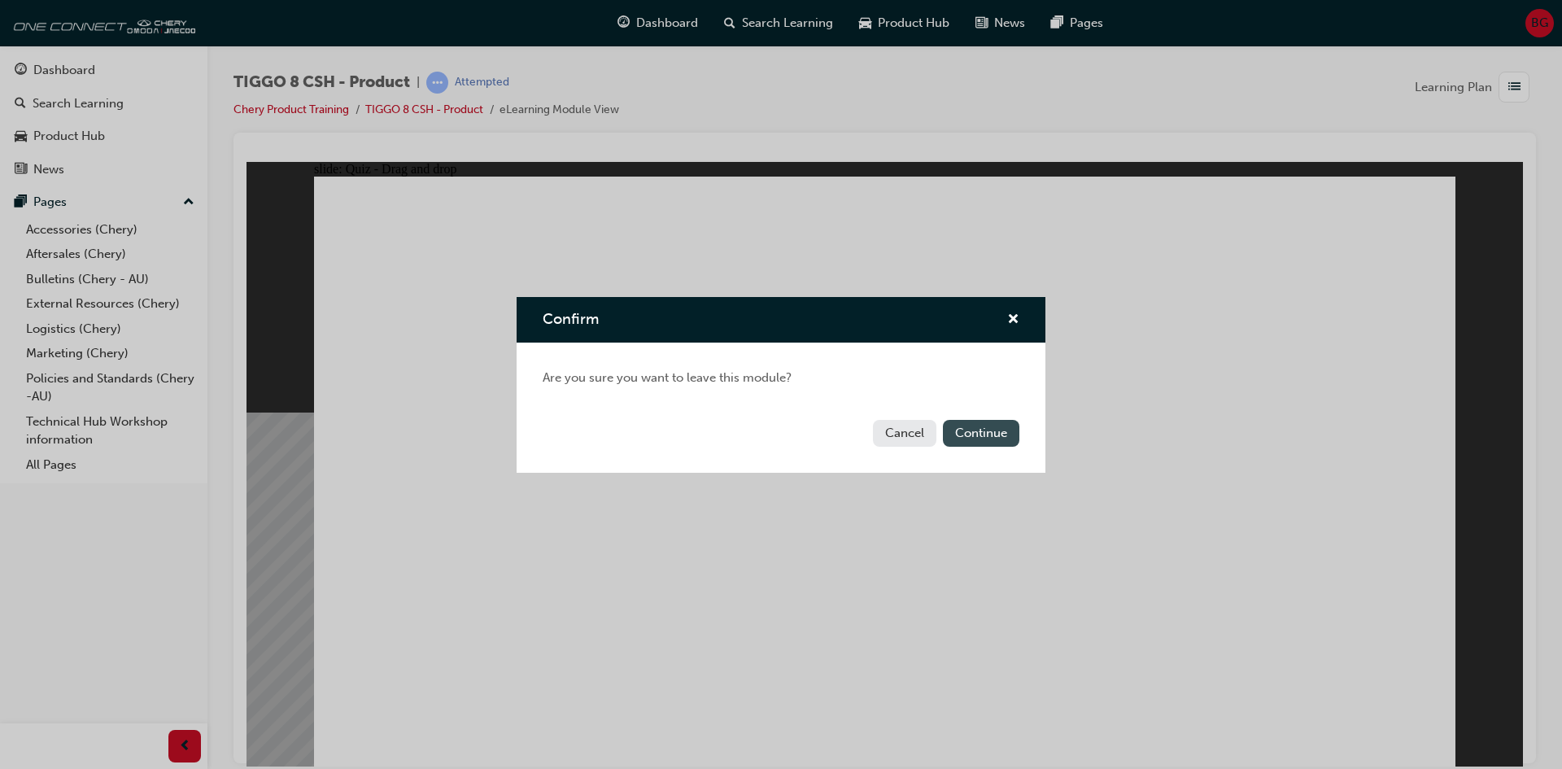
click at [967, 435] on button "Continue" at bounding box center [981, 433] width 76 height 27
